Goal: Information Seeking & Learning: Learn about a topic

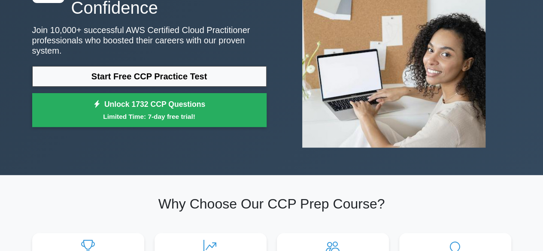
scroll to position [96, 0]
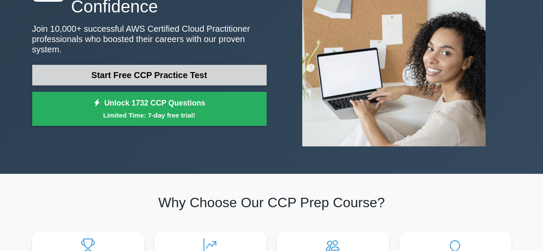
click at [185, 70] on link "Start Free CCP Practice Test" at bounding box center [149, 75] width 235 height 21
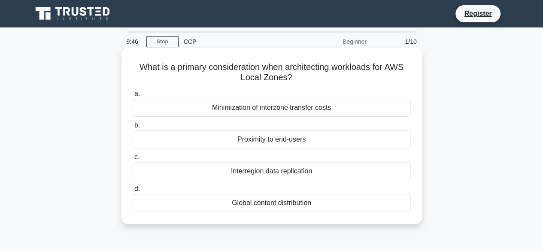
scroll to position [4, 0]
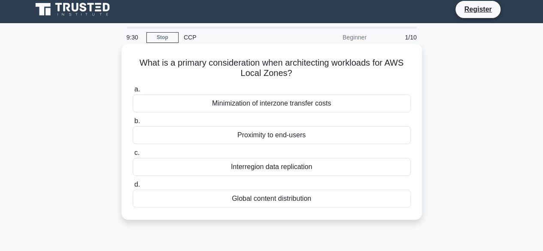
click at [247, 197] on div "Global content distribution" at bounding box center [272, 199] width 278 height 18
click at [133, 188] on input "d. Global content distribution" at bounding box center [133, 185] width 0 height 6
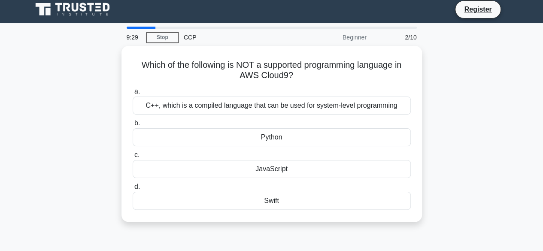
scroll to position [0, 0]
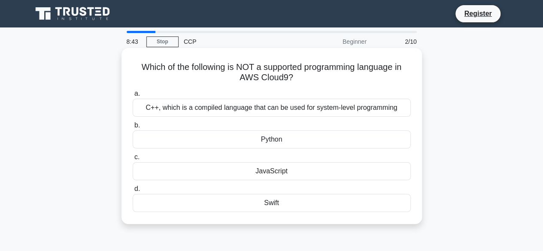
click at [268, 109] on div "C++, which is a compiled language that can be used for system-level programming" at bounding box center [272, 108] width 278 height 18
click at [133, 97] on input "a. C++, which is a compiled language that can be used for system-level programm…" at bounding box center [133, 94] width 0 height 6
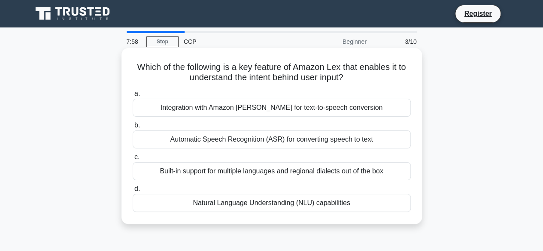
click at [348, 140] on div "Automatic Speech Recognition (ASR) for converting speech to text" at bounding box center [272, 140] width 278 height 18
click at [133, 128] on input "b. Automatic Speech Recognition (ASR) for converting speech to text" at bounding box center [133, 126] width 0 height 6
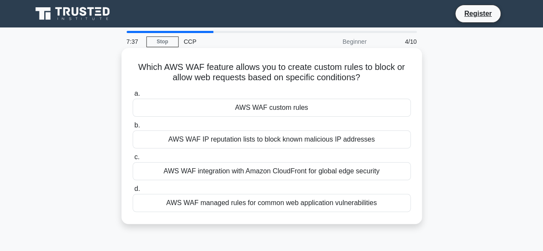
click at [324, 206] on div "AWS WAF managed rules for common web application vulnerabilities" at bounding box center [272, 203] width 278 height 18
click at [133, 192] on input "d. AWS WAF managed rules for common web application vulnerabilities" at bounding box center [133, 189] width 0 height 6
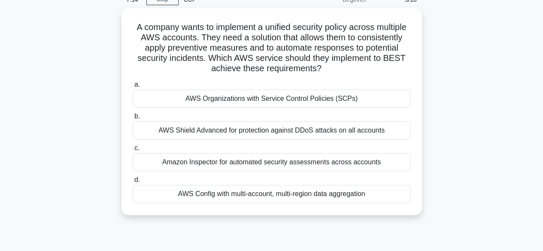
scroll to position [43, 0]
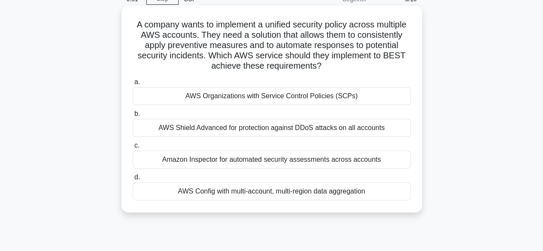
click at [360, 131] on div "AWS Shield Advanced for protection against DDoS attacks on all accounts" at bounding box center [272, 128] width 278 height 18
click at [133, 117] on input "b. AWS Shield Advanced for protection against DDoS attacks on all accounts" at bounding box center [133, 114] width 0 height 6
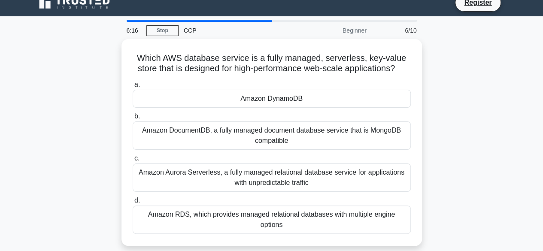
scroll to position [12, 0]
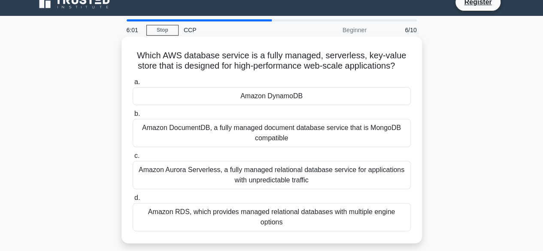
click at [344, 100] on div "Amazon DynamoDB" at bounding box center [272, 96] width 278 height 18
click at [133, 85] on input "a. Amazon DynamoDB" at bounding box center [133, 82] width 0 height 6
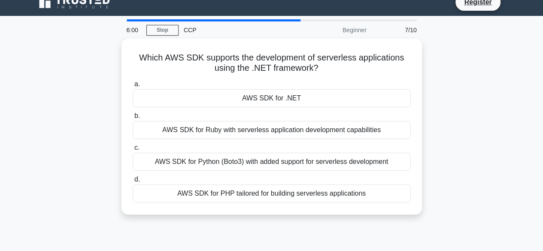
scroll to position [0, 0]
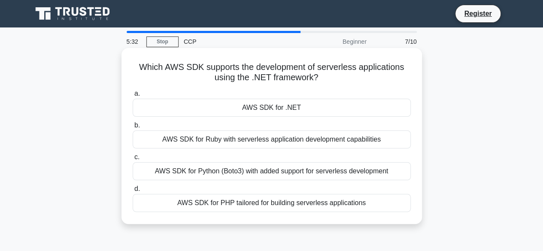
click at [312, 109] on div "AWS SDK for .NET" at bounding box center [272, 108] width 278 height 18
click at [133, 97] on input "a. AWS SDK for .NET" at bounding box center [133, 94] width 0 height 6
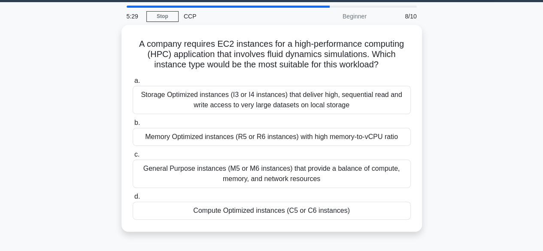
scroll to position [26, 0]
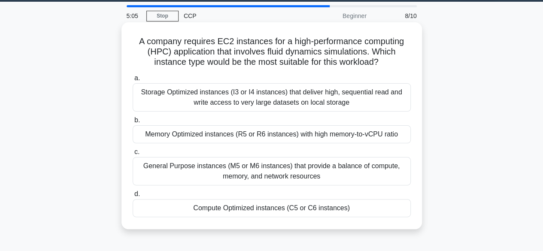
click at [272, 207] on div "Compute Optimized instances (C5 or C6 instances)" at bounding box center [272, 208] width 278 height 18
click at [133, 197] on input "d. Compute Optimized instances (C5 or C6 instances)" at bounding box center [133, 195] width 0 height 6
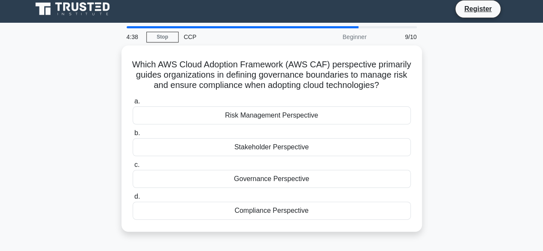
scroll to position [4, 0]
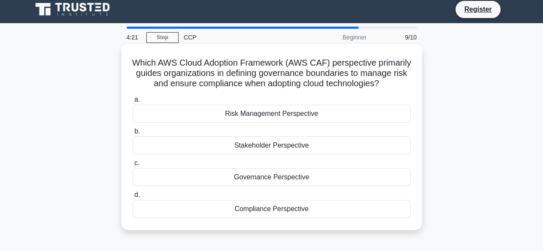
click at [290, 218] on div "Compliance Perspective" at bounding box center [272, 209] width 278 height 18
click at [133, 198] on input "d. Compliance Perspective" at bounding box center [133, 195] width 0 height 6
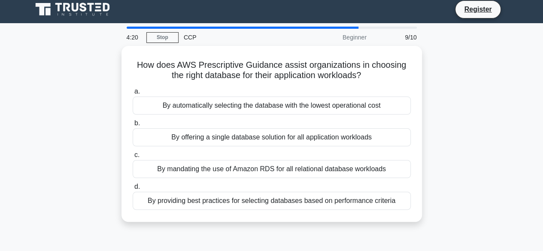
scroll to position [0, 0]
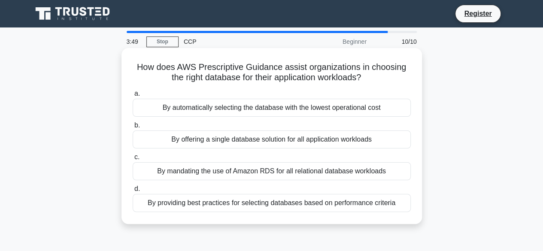
click at [177, 209] on div "By providing best practices for selecting databases based on performance criter…" at bounding box center [272, 203] width 278 height 18
click at [133, 192] on input "d. By providing best practices for selecting databases based on performance cri…" at bounding box center [133, 189] width 0 height 6
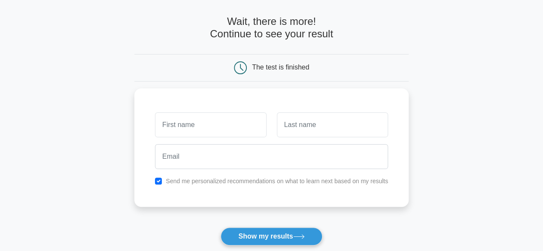
scroll to position [33, 0]
click at [187, 122] on input "text" at bounding box center [210, 122] width 111 height 25
type input "sruthi"
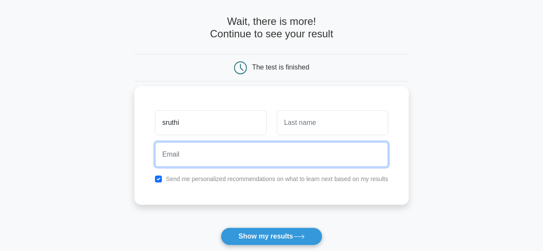
click at [182, 152] on input "email" at bounding box center [271, 154] width 233 height 25
type input "s"
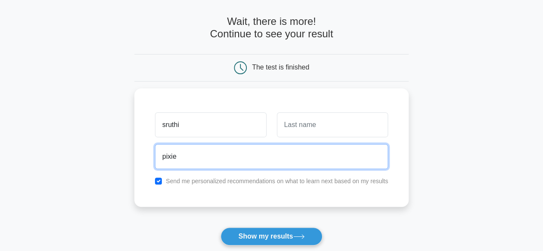
drag, startPoint x: 204, startPoint y: 159, endPoint x: 95, endPoint y: 171, distance: 109.0
click at [95, 171] on main "Wait, there is more! Continue to see your result The test is finished sruthi pi…" at bounding box center [271, 149] width 543 height 309
paste input "microsoft@gmail.com"
type input "pixiemicrosoft@gmail.com"
click at [221, 228] on button "Show my results" at bounding box center [271, 237] width 101 height 18
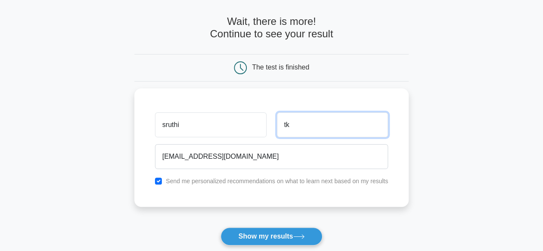
type input "tk"
click at [221, 228] on button "Show my results" at bounding box center [271, 237] width 101 height 18
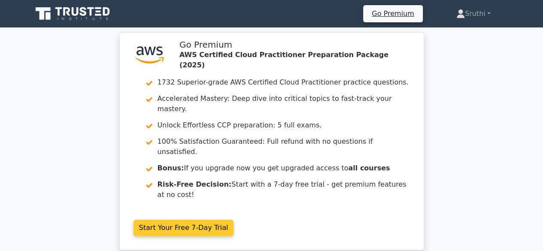
click at [166, 220] on link "Start Your Free 7-Day Trial" at bounding box center [184, 228] width 101 height 16
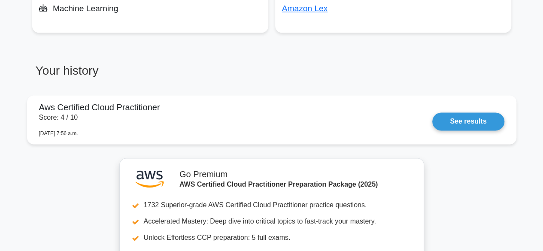
scroll to position [643, 0]
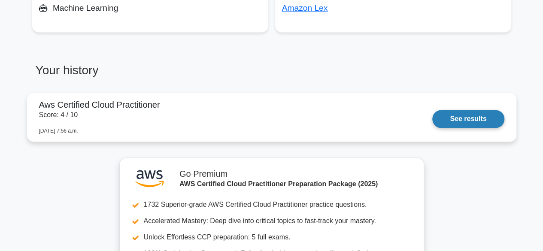
click at [480, 122] on link "See results" at bounding box center [469, 119] width 72 height 18
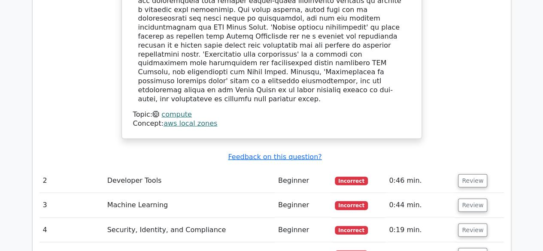
scroll to position [754, 0]
